Goal: Task Accomplishment & Management: Complete application form

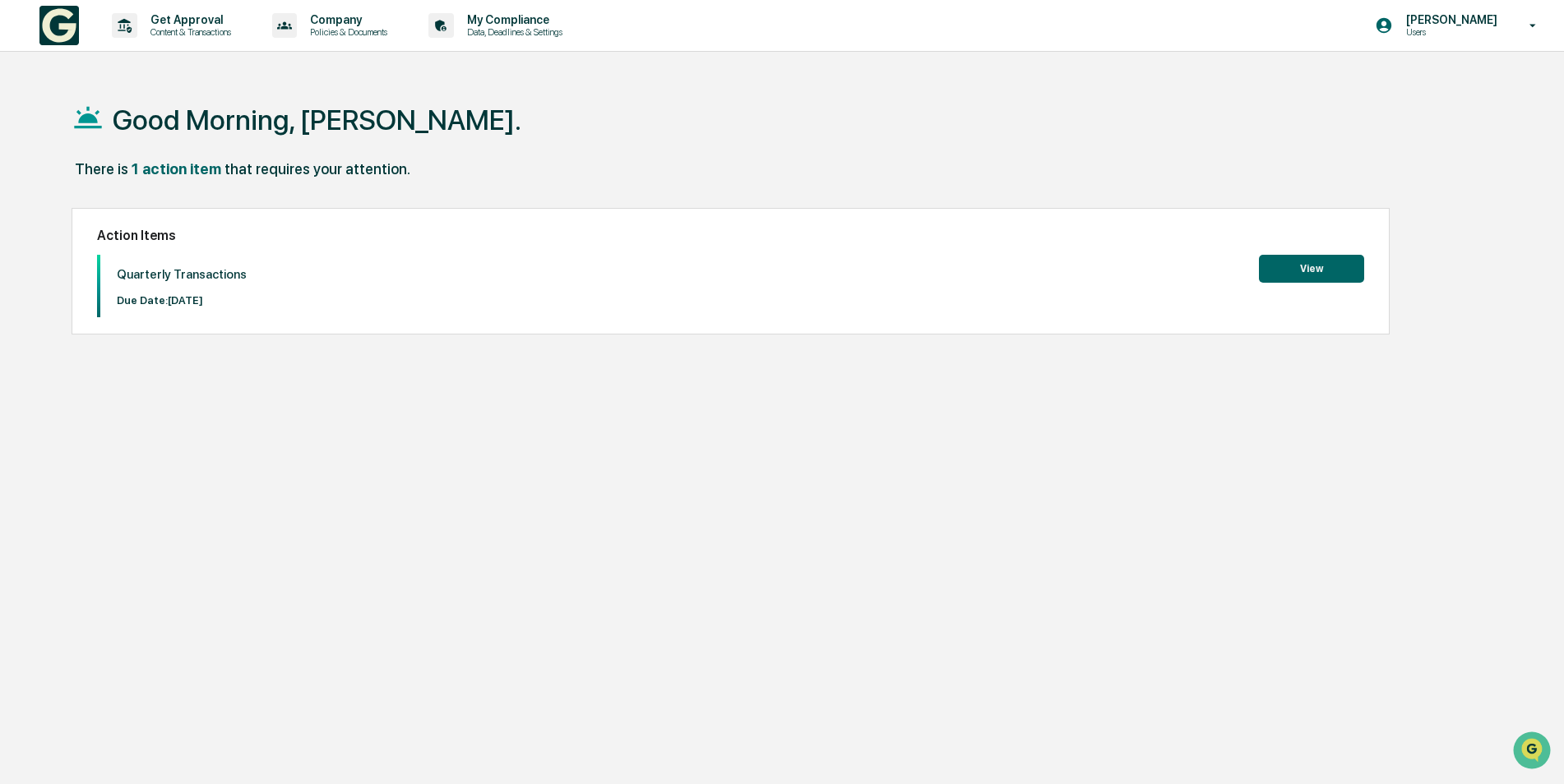
click at [1315, 268] on button "View" at bounding box center [1311, 269] width 105 height 28
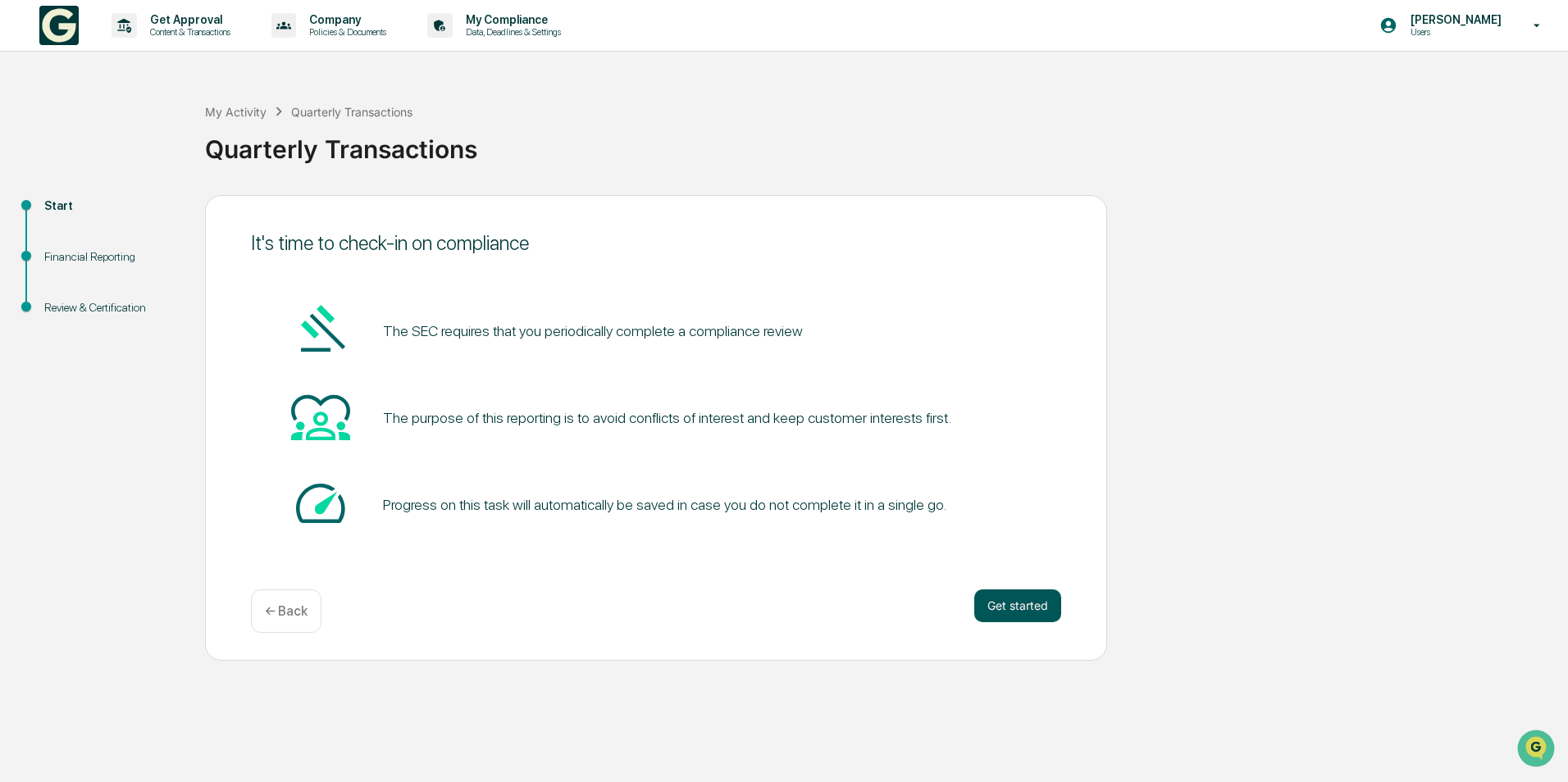
click at [1015, 612] on button "Get started" at bounding box center [1018, 606] width 87 height 33
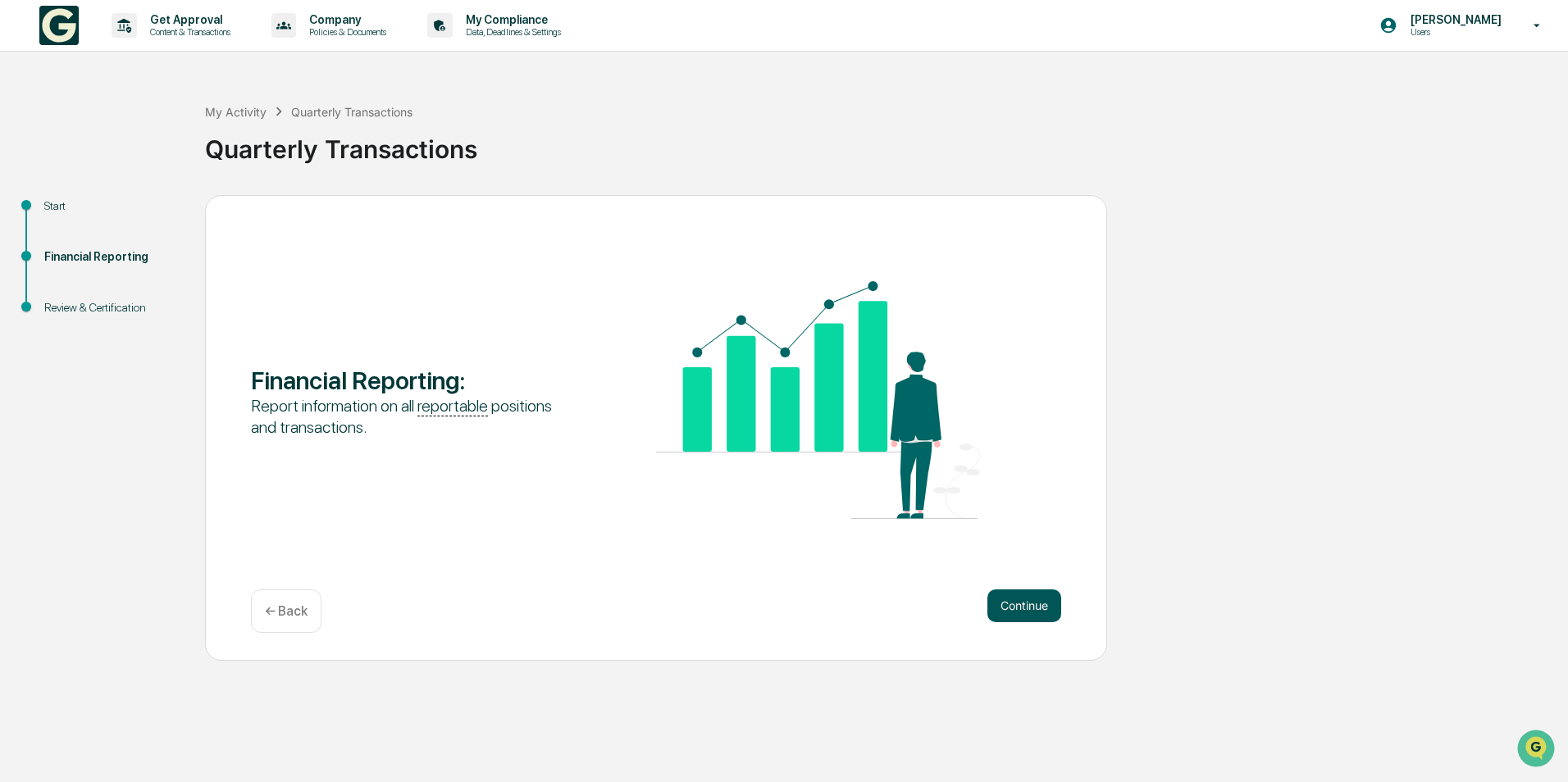
click at [1015, 607] on button "Continue" at bounding box center [1024, 606] width 74 height 33
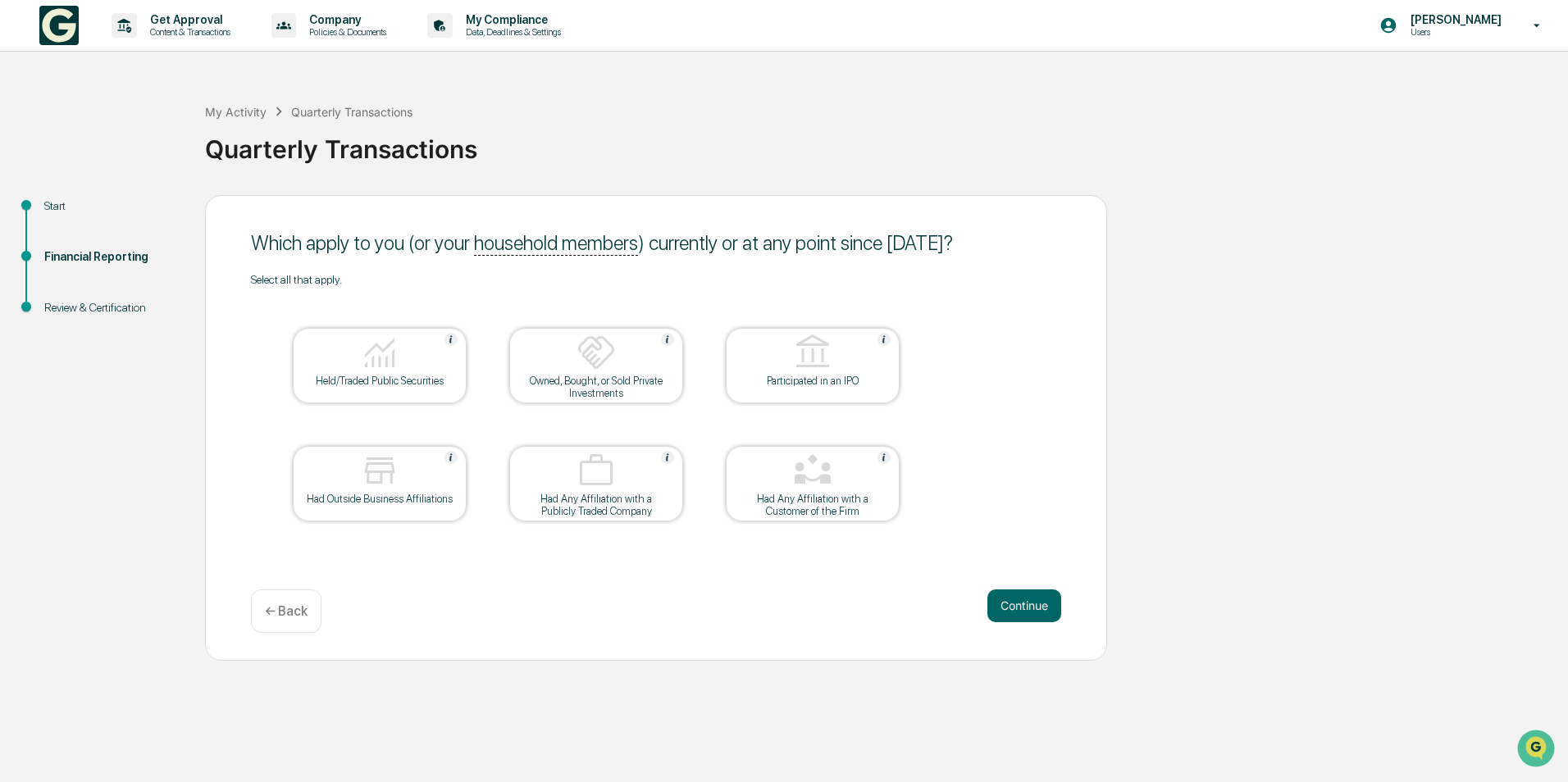
click at [372, 359] on img at bounding box center [379, 352] width 39 height 39
click at [376, 486] on img at bounding box center [379, 470] width 39 height 39
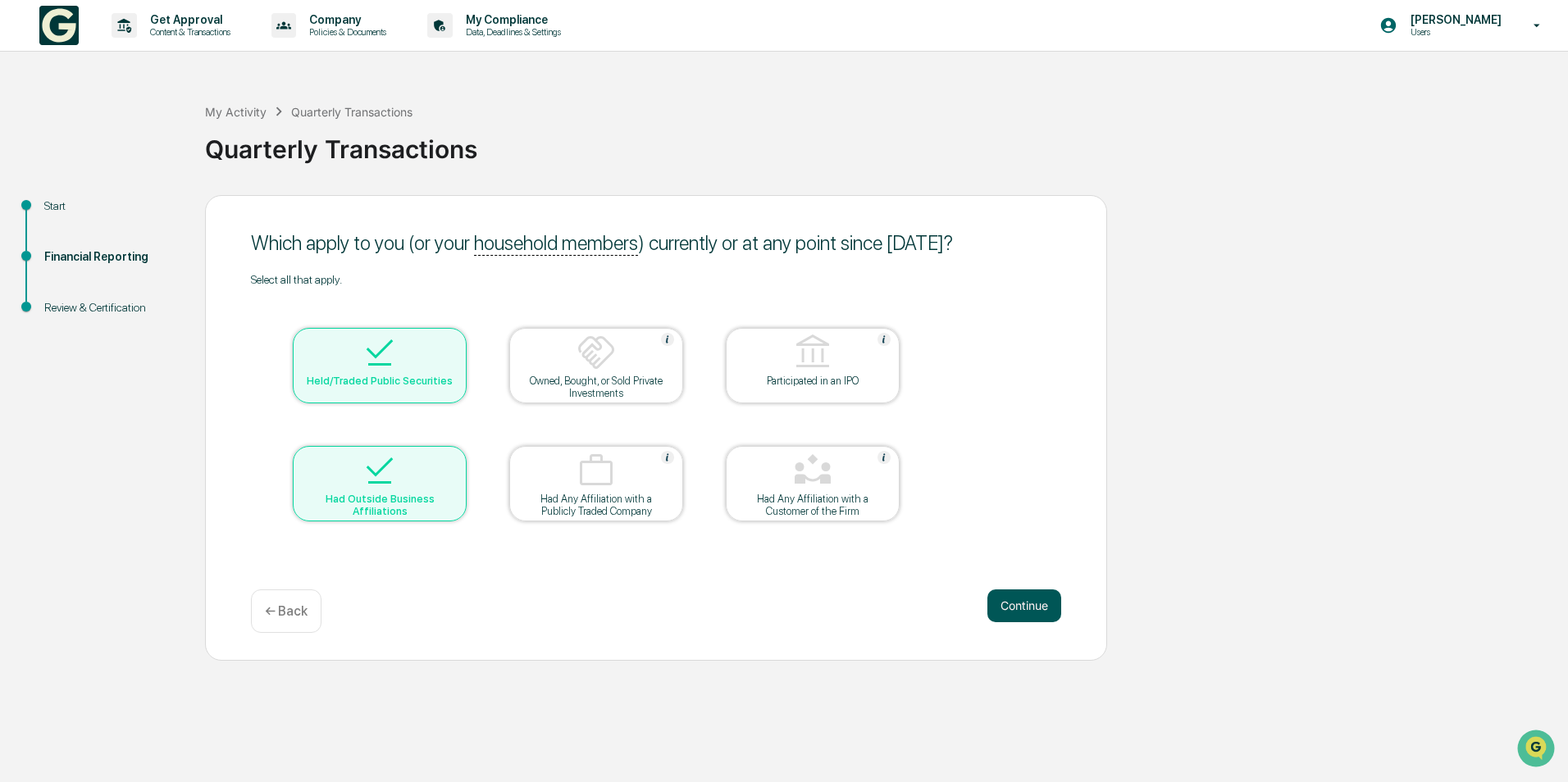
click at [1010, 599] on button "Continue" at bounding box center [1024, 606] width 74 height 33
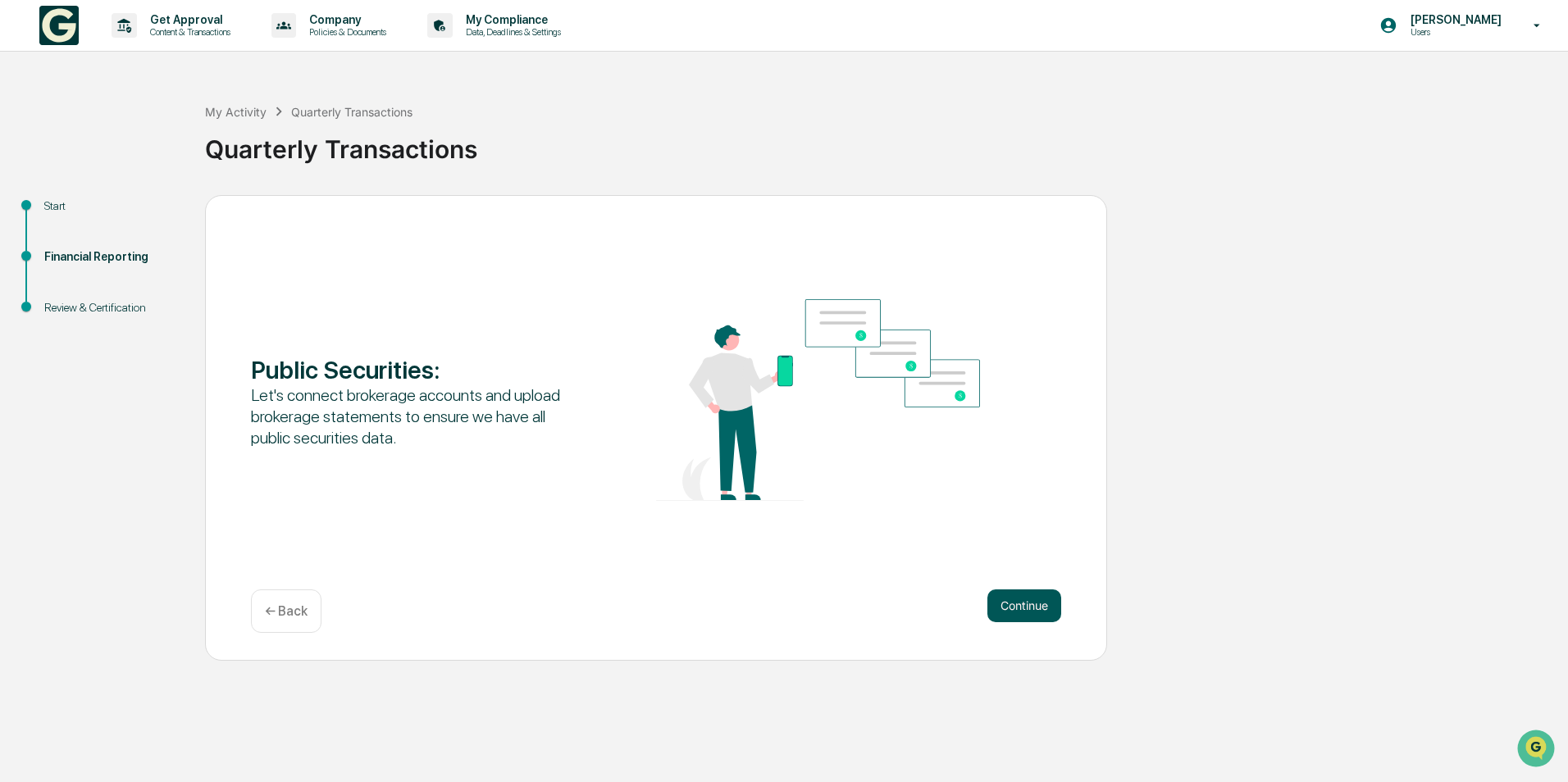
click at [1025, 605] on button "Continue" at bounding box center [1024, 606] width 74 height 33
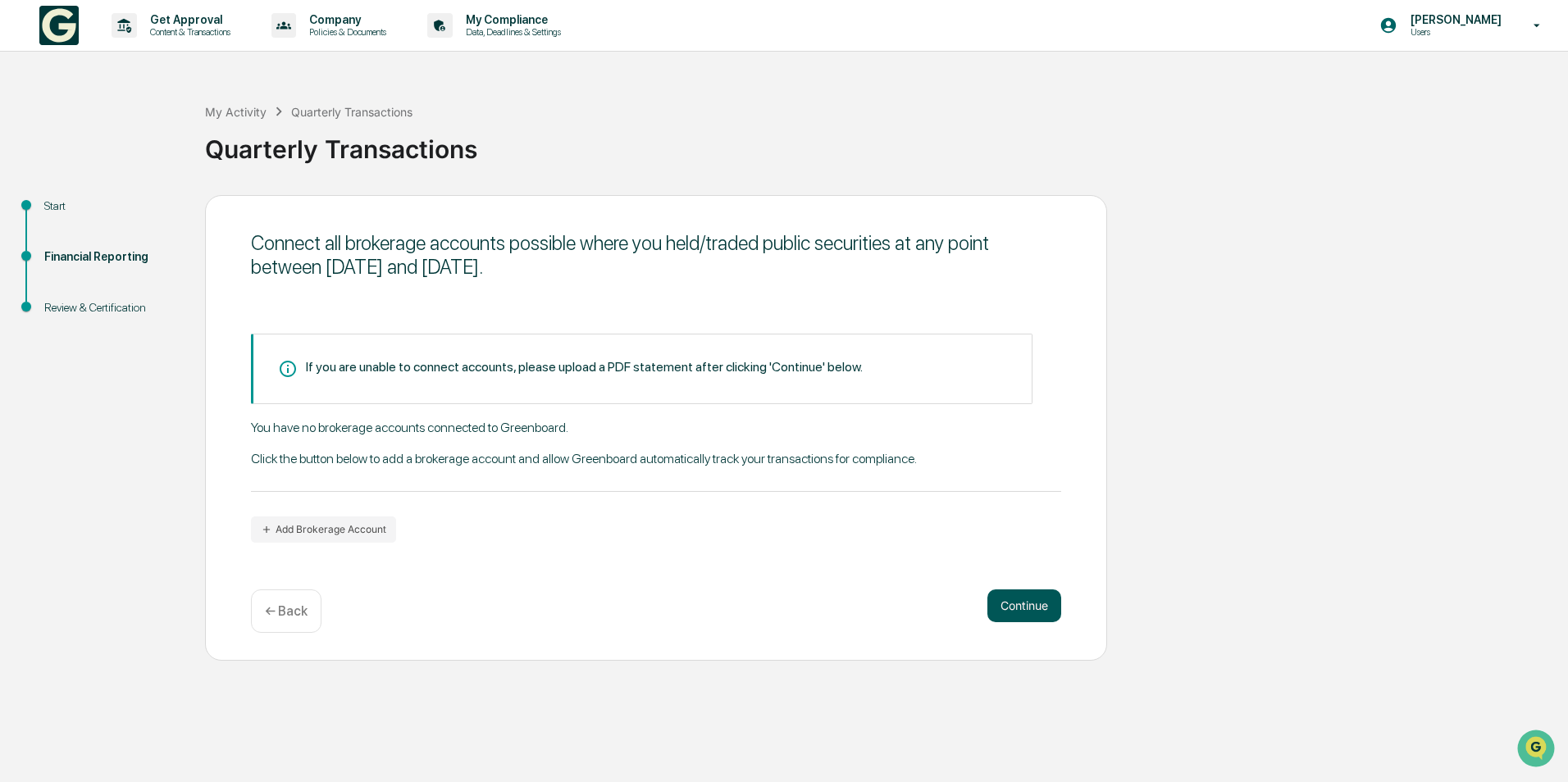
click at [1030, 606] on button "Continue" at bounding box center [1024, 606] width 74 height 33
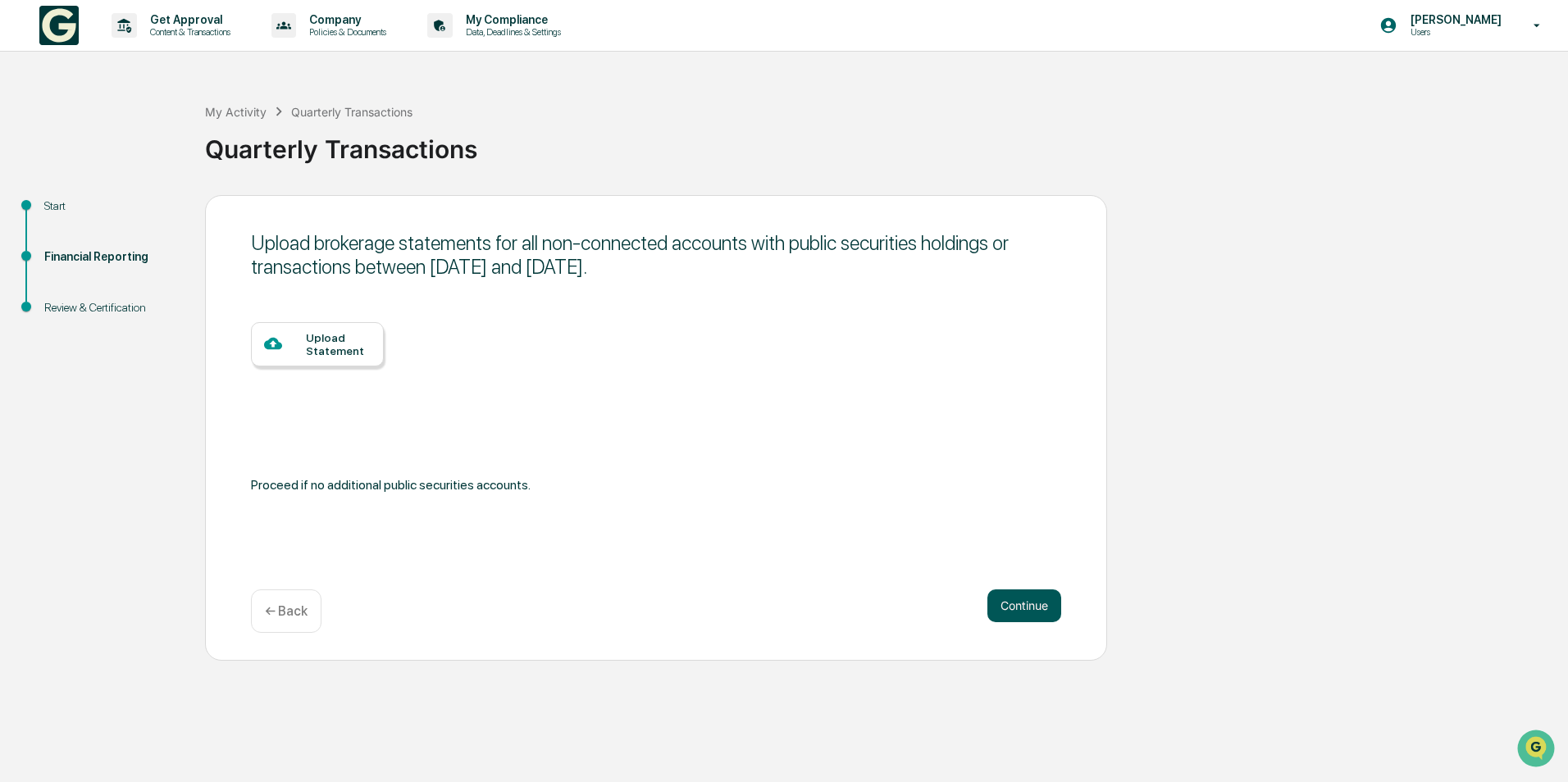
click at [1005, 601] on button "Continue" at bounding box center [1024, 606] width 74 height 33
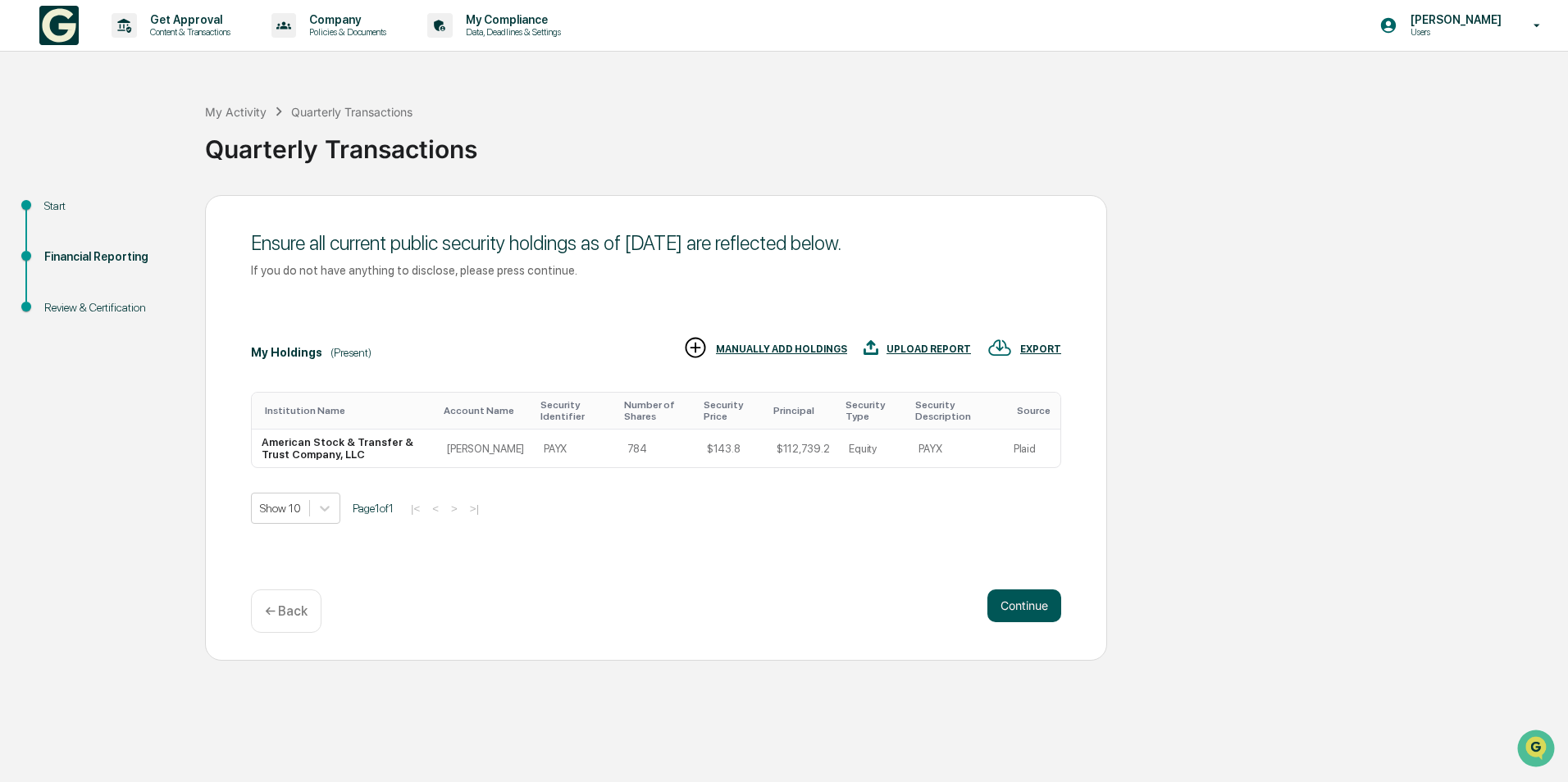
click at [1010, 599] on button "Continue" at bounding box center [1024, 606] width 74 height 33
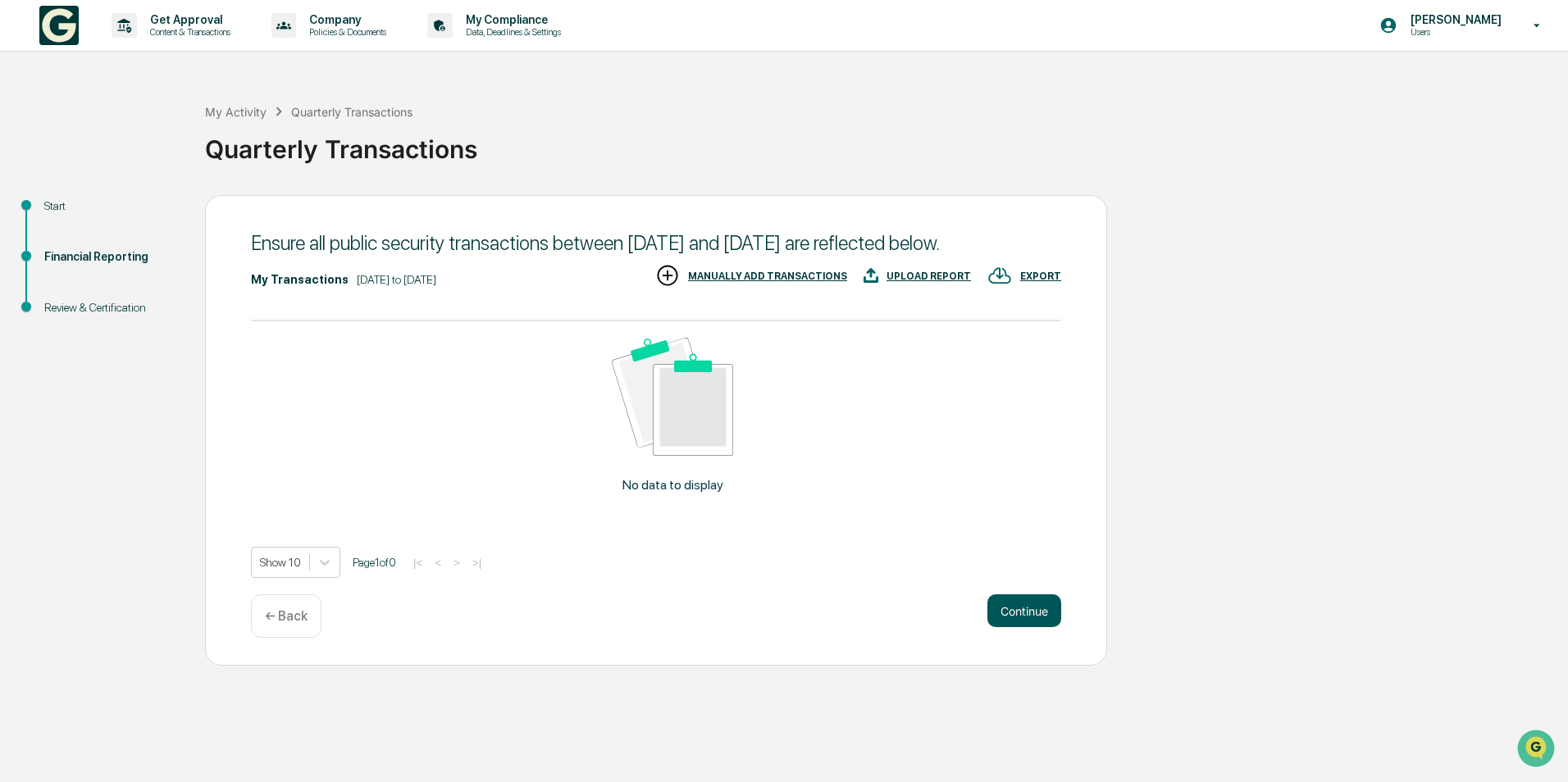
click at [1030, 627] on button "Continue" at bounding box center [1024, 611] width 74 height 33
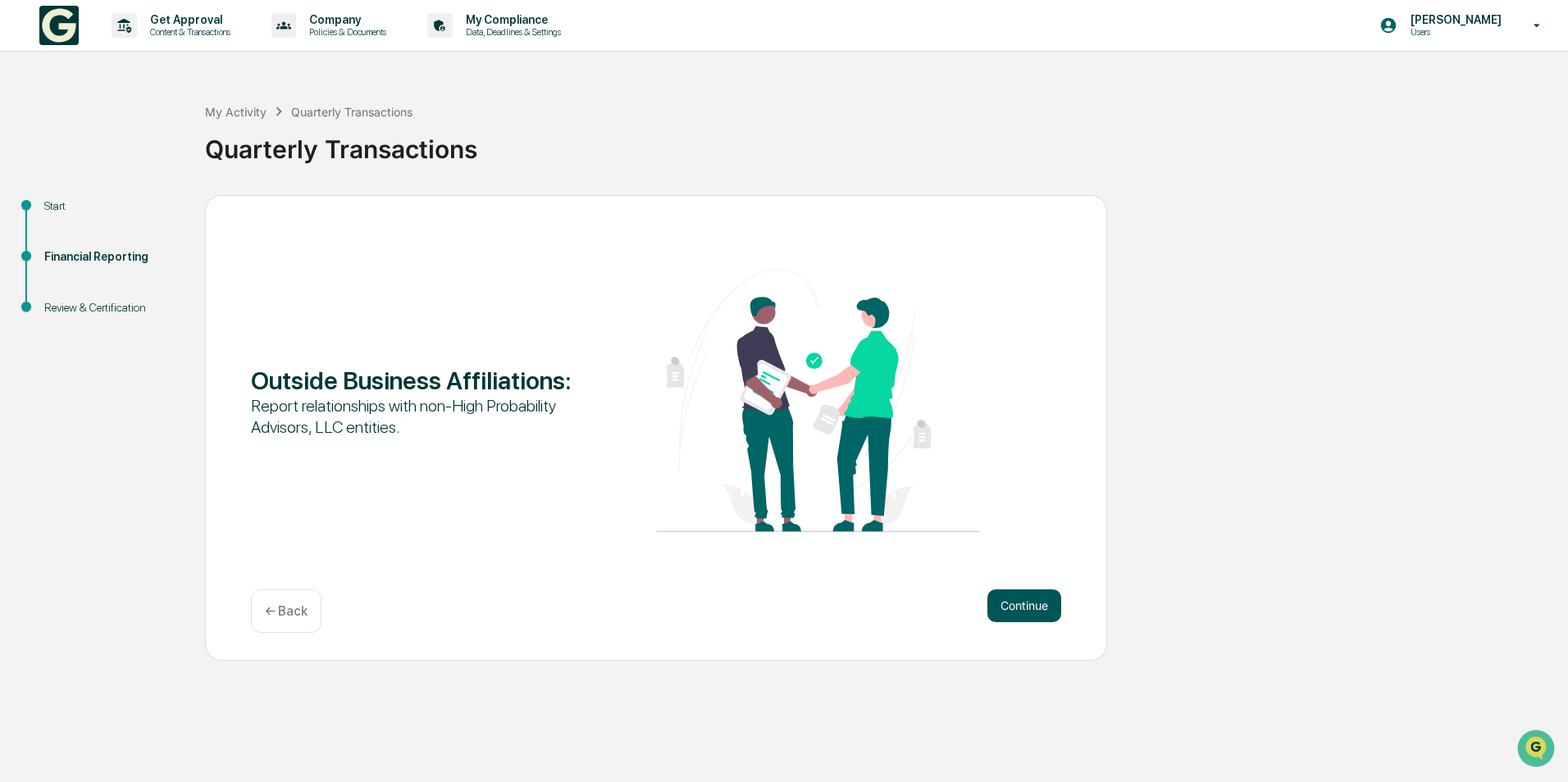
click at [1025, 609] on button "Continue" at bounding box center [1024, 606] width 74 height 33
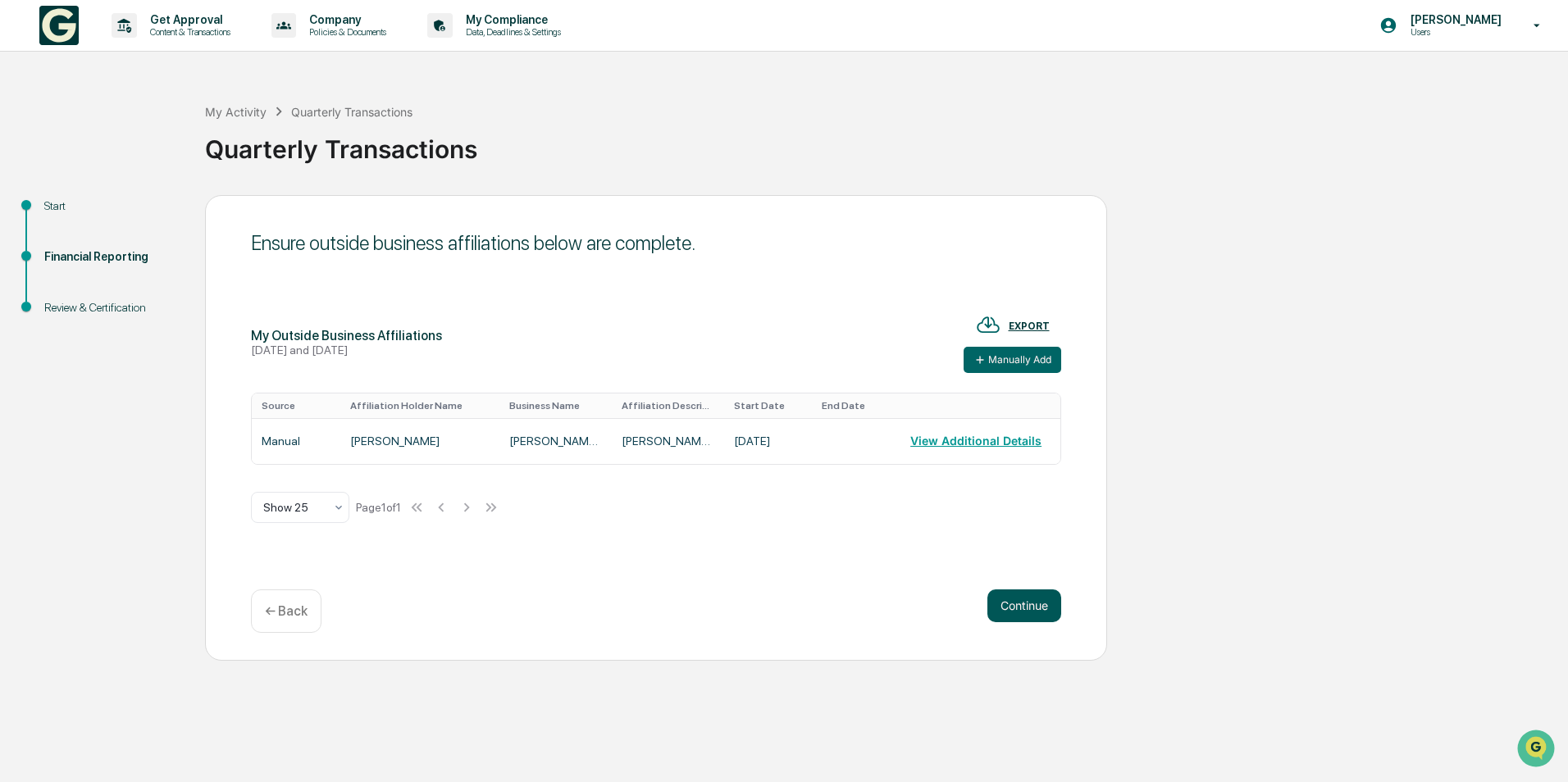
click at [1023, 606] on button "Continue" at bounding box center [1024, 606] width 74 height 33
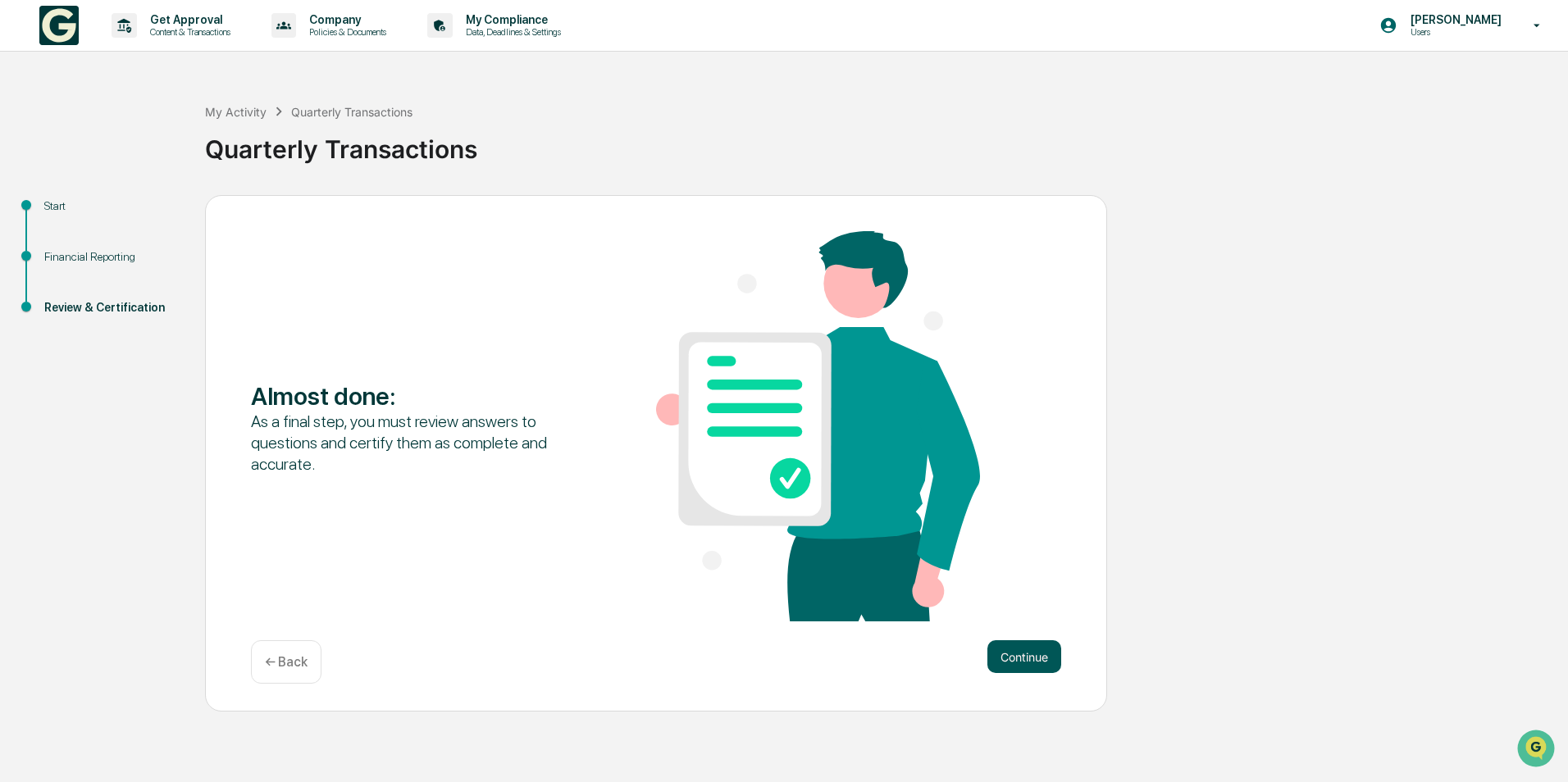
click at [1016, 657] on button "Continue" at bounding box center [1024, 657] width 74 height 33
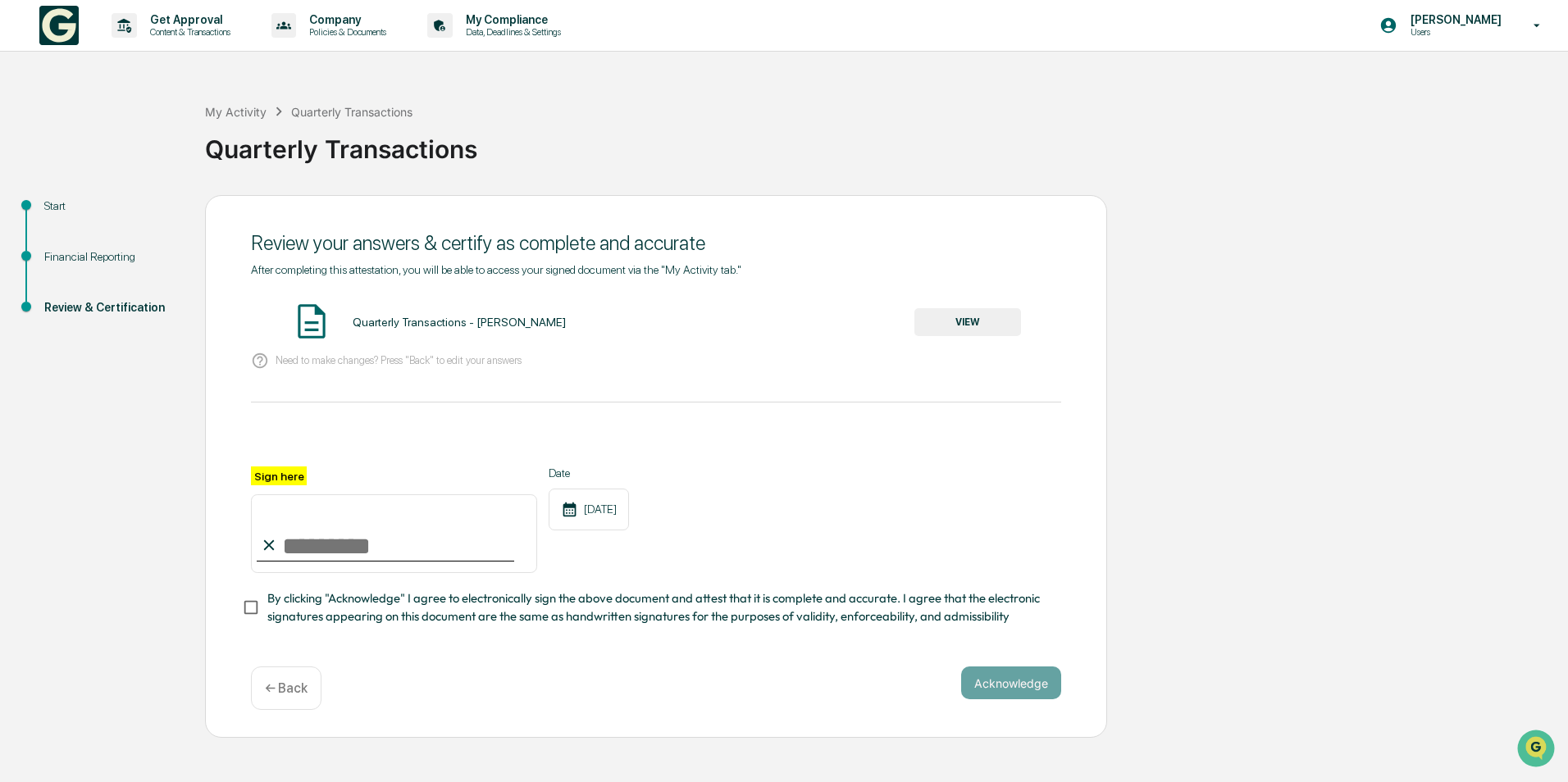
click at [286, 549] on input "Sign here" at bounding box center [394, 534] width 286 height 79
type input "**********"
click at [1003, 689] on button "Acknowledge" at bounding box center [1012, 683] width 100 height 33
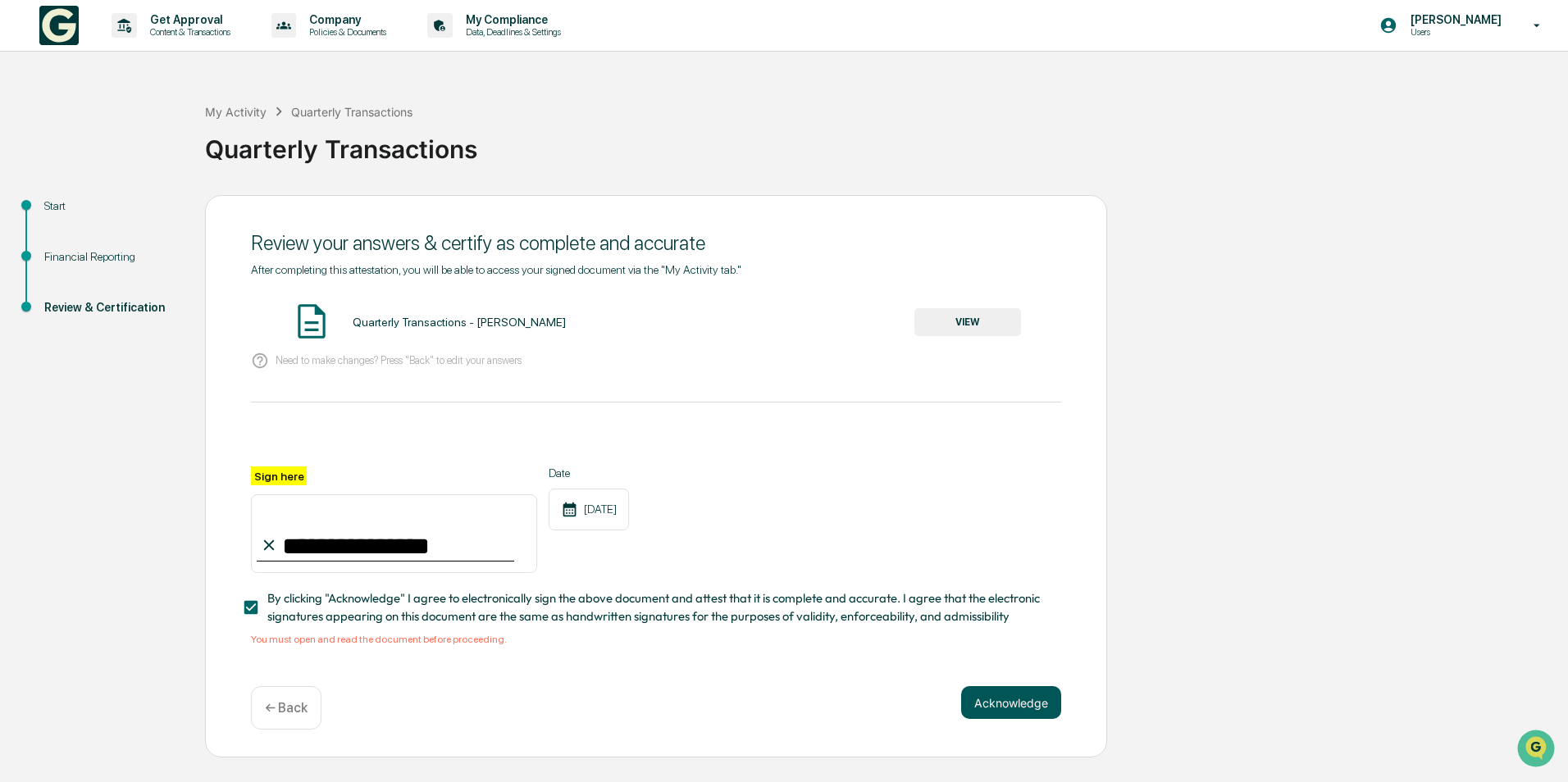
click at [1032, 700] on button "Acknowledge" at bounding box center [1012, 702] width 100 height 33
click at [967, 313] on button "VIEW" at bounding box center [967, 322] width 106 height 28
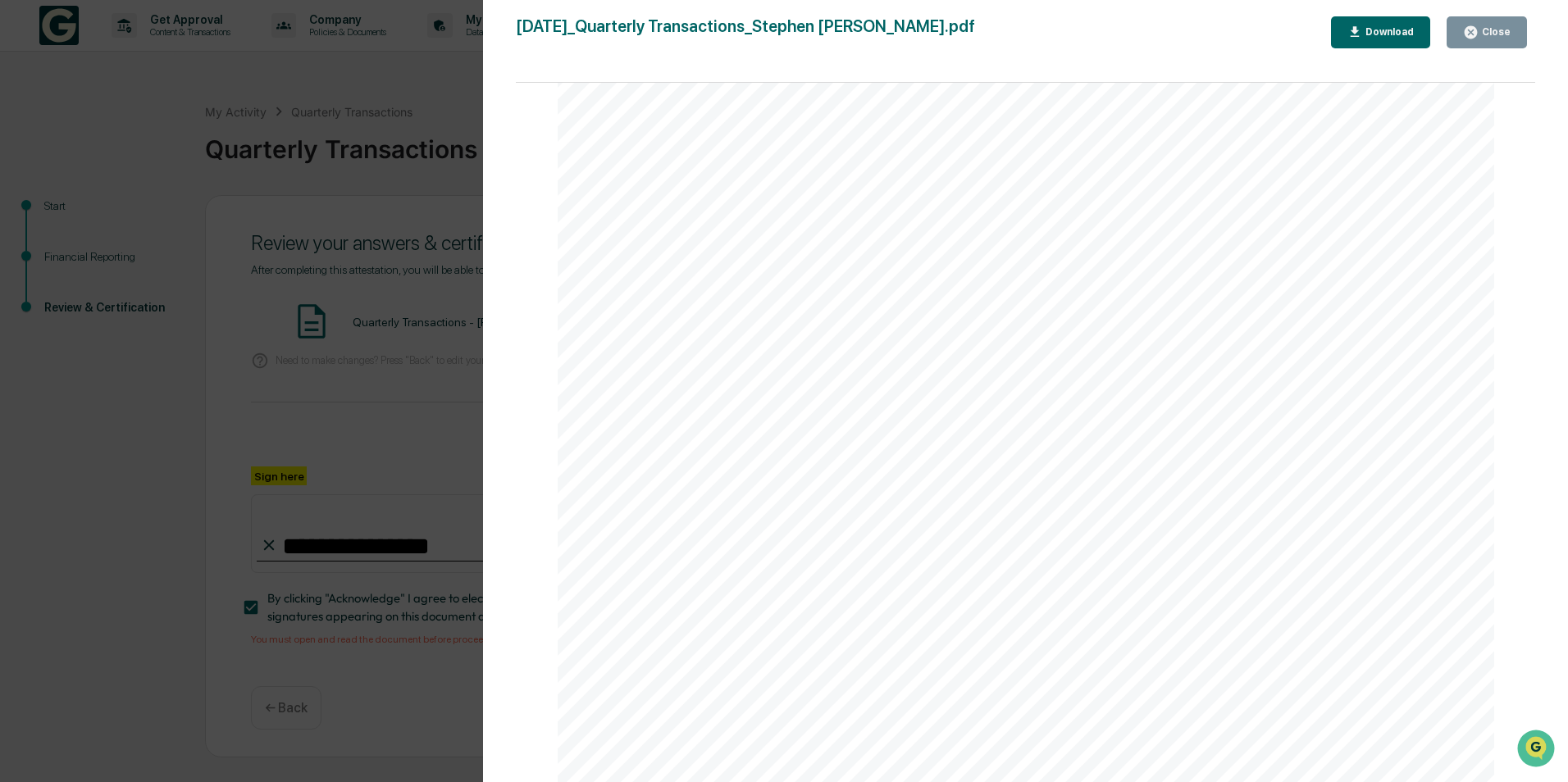
scroll to position [3421, 0]
click at [1494, 31] on div "Close" at bounding box center [1494, 31] width 32 height 11
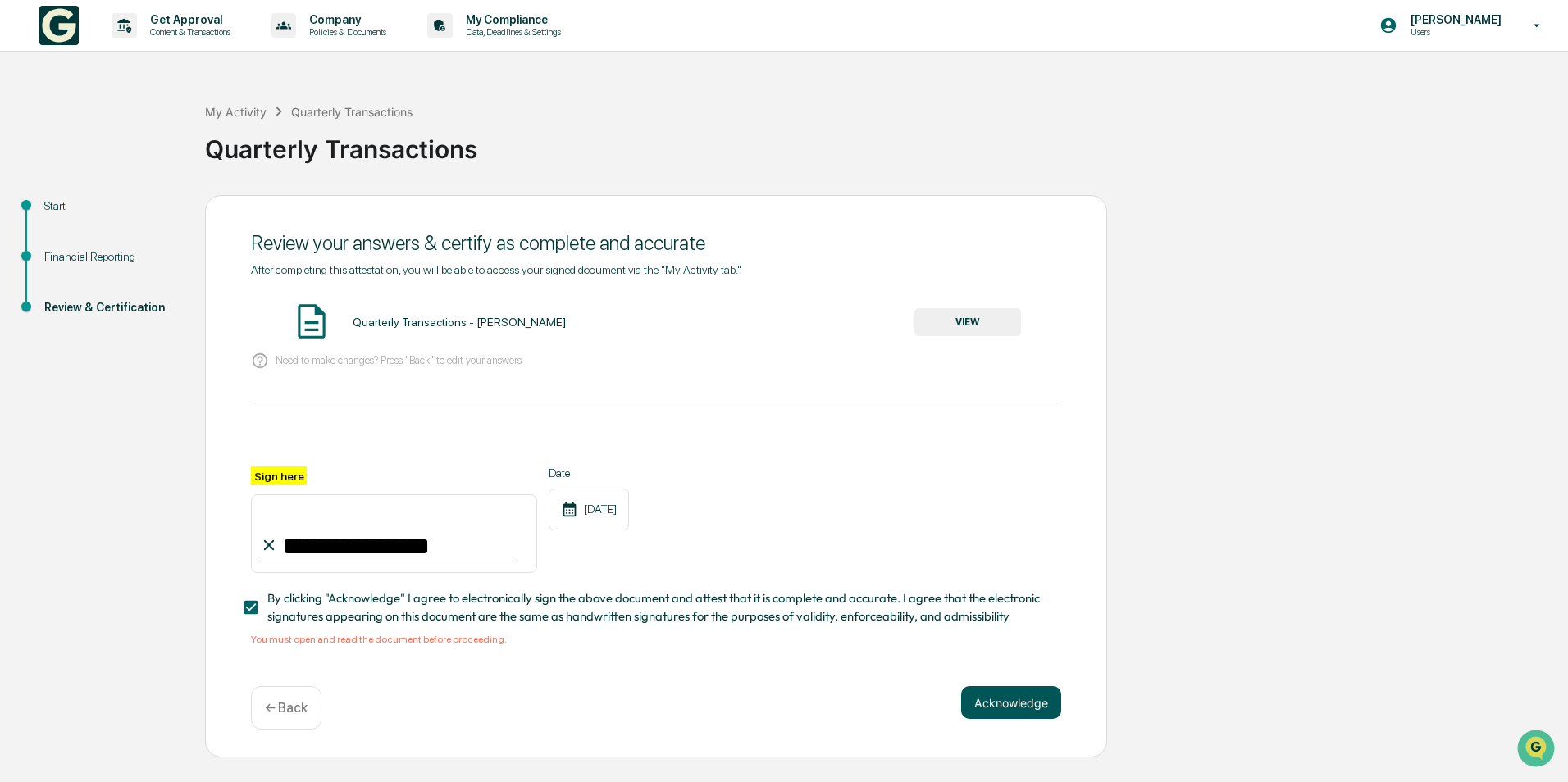
click at [1024, 705] on button "Acknowledge" at bounding box center [1012, 702] width 100 height 33
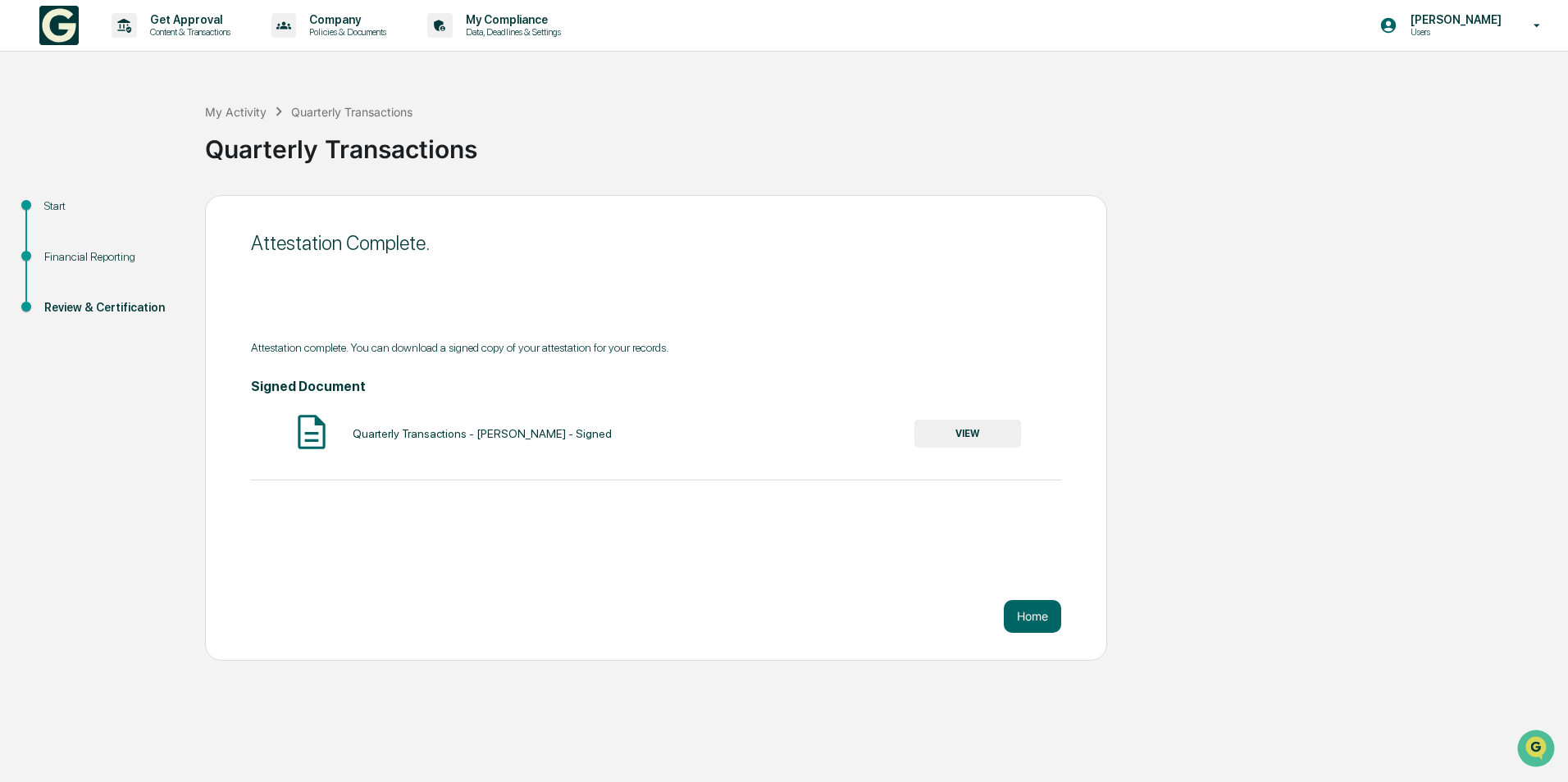
click at [317, 432] on img at bounding box center [311, 432] width 41 height 41
drag, startPoint x: 317, startPoint y: 432, endPoint x: 944, endPoint y: 420, distance: 627.1
click at [944, 420] on button "VIEW" at bounding box center [967, 433] width 106 height 28
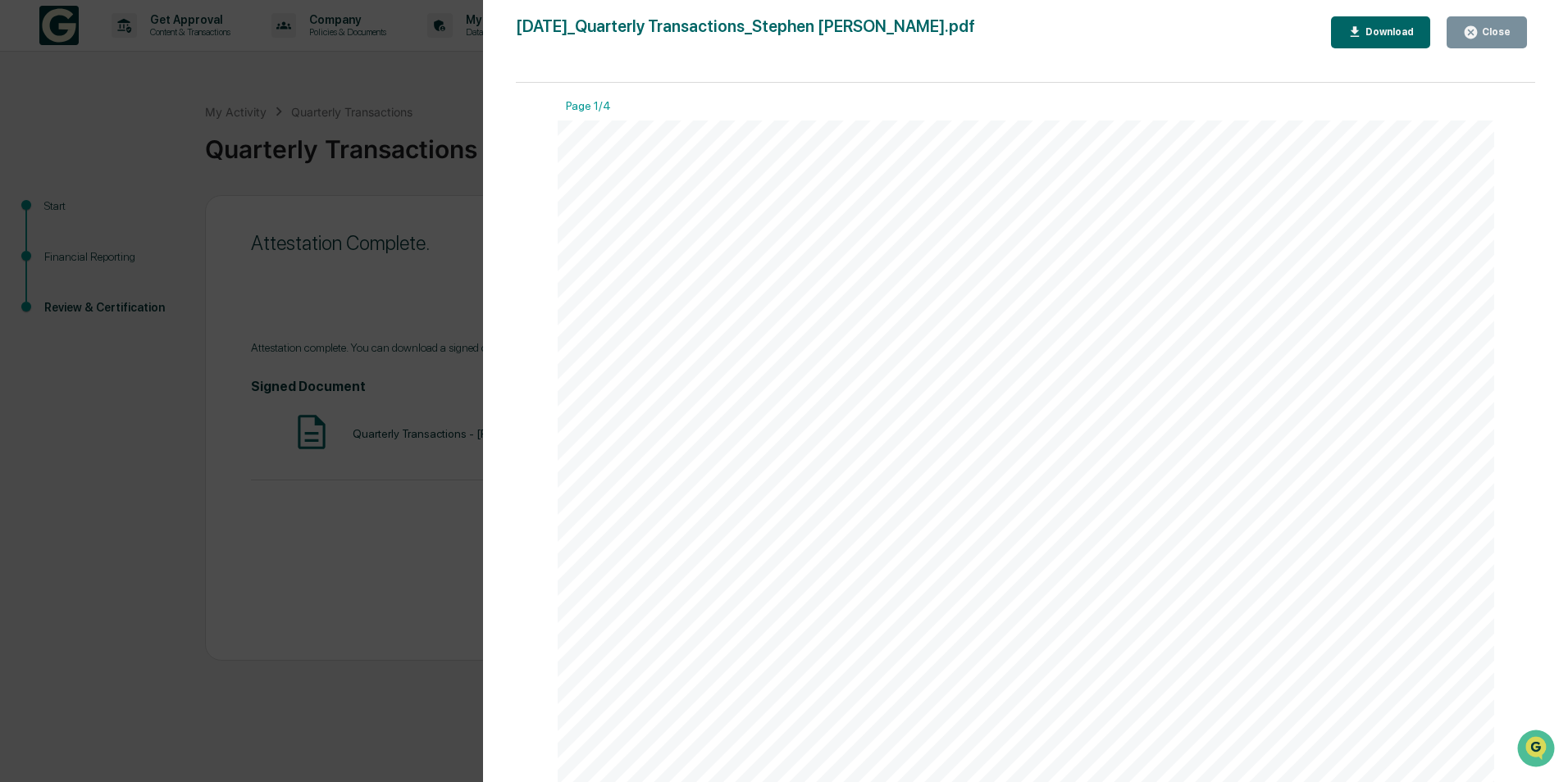
click at [1363, 31] on icon "button" at bounding box center [1355, 32] width 16 height 16
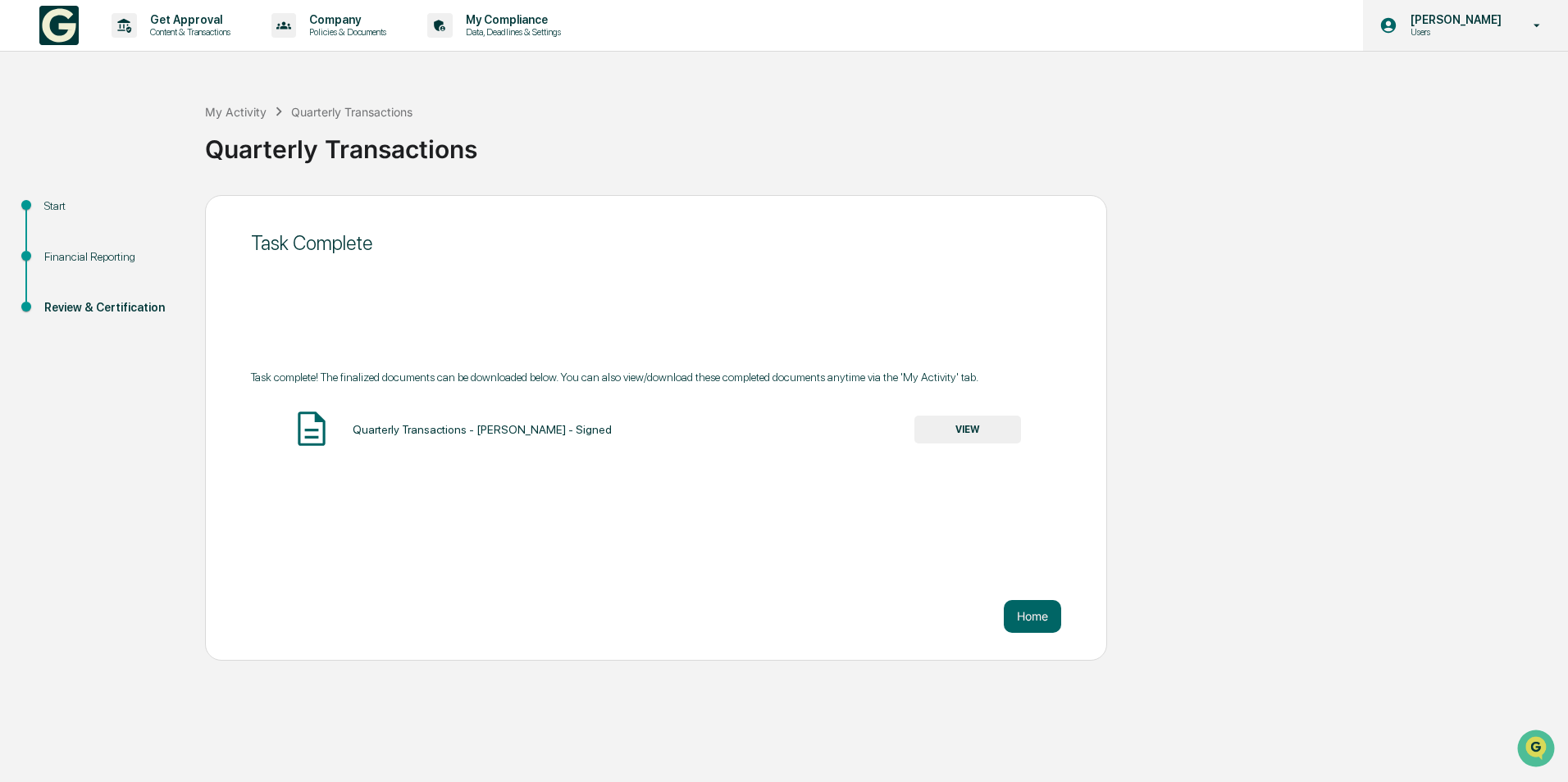
click at [1454, 28] on p "Users" at bounding box center [1454, 31] width 112 height 11
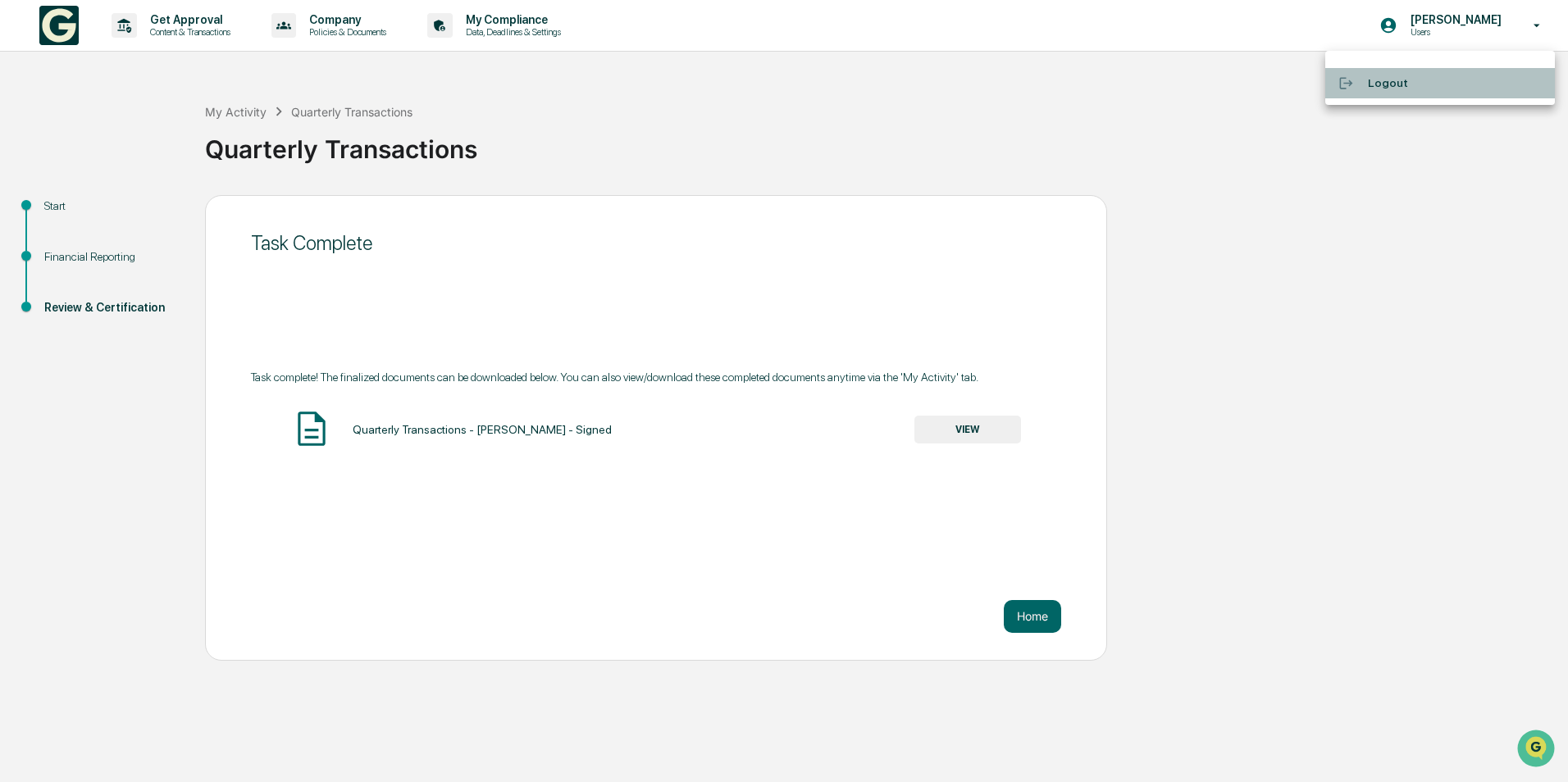
click at [1388, 84] on li "Logout" at bounding box center [1440, 83] width 229 height 30
